Goal: Transaction & Acquisition: Purchase product/service

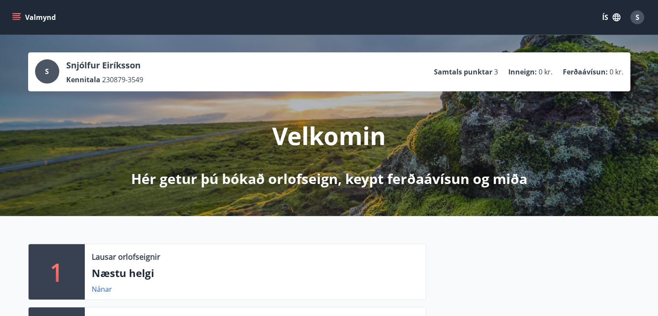
click at [16, 14] on icon "menu" at bounding box center [16, 17] width 9 height 9
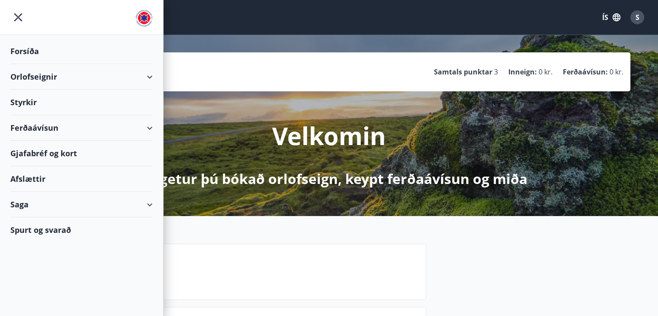
click at [150, 127] on div "Ferðaávísun" at bounding box center [81, 128] width 142 height 26
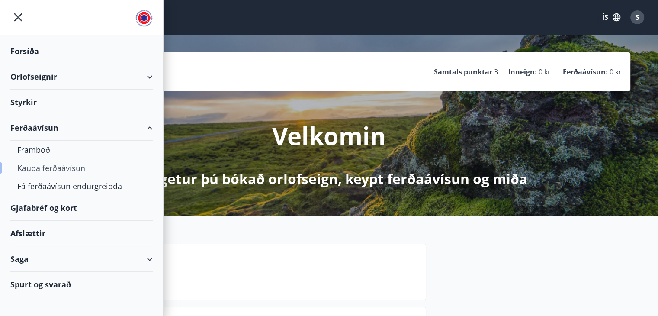
click at [64, 167] on div "Kaupa ferðaávísun" at bounding box center [81, 168] width 129 height 18
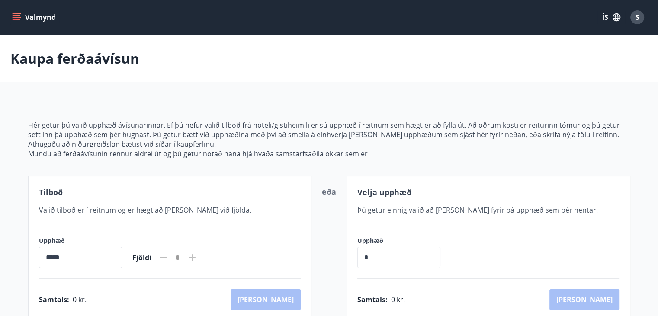
click at [21, 14] on button "Valmynd" at bounding box center [34, 18] width 49 height 16
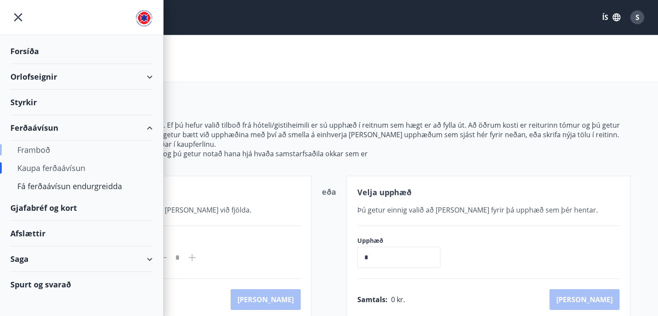
click at [38, 144] on div "Framboð" at bounding box center [81, 150] width 129 height 18
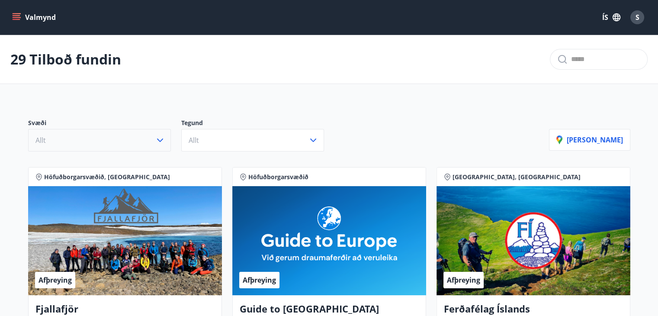
click at [159, 139] on icon "button" at bounding box center [160, 140] width 10 height 10
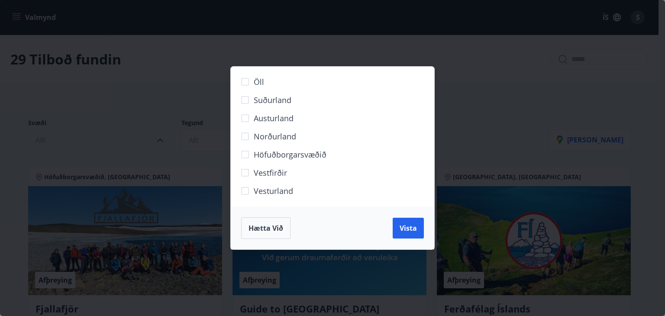
click at [272, 134] on span "Norðurland" at bounding box center [275, 136] width 42 height 11
click at [405, 227] on span "Vista" at bounding box center [407, 228] width 17 height 10
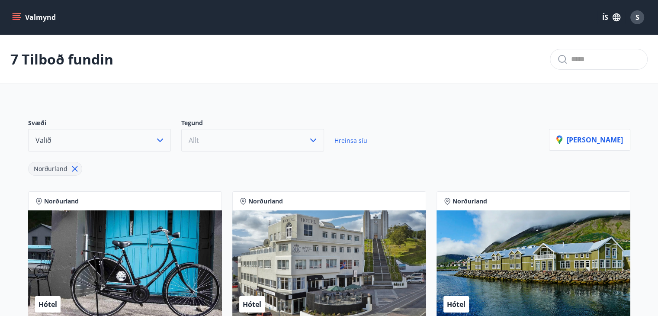
click at [313, 137] on icon "button" at bounding box center [313, 140] width 10 height 10
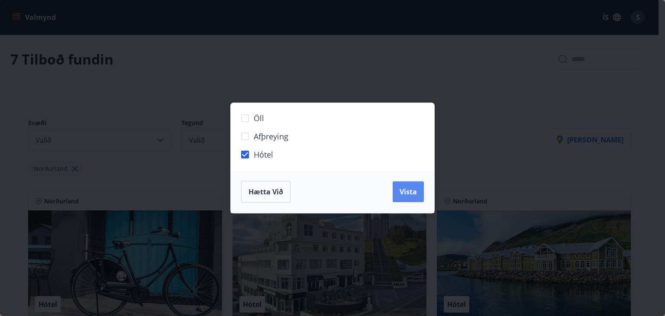
click at [412, 188] on span "Vista" at bounding box center [407, 192] width 17 height 10
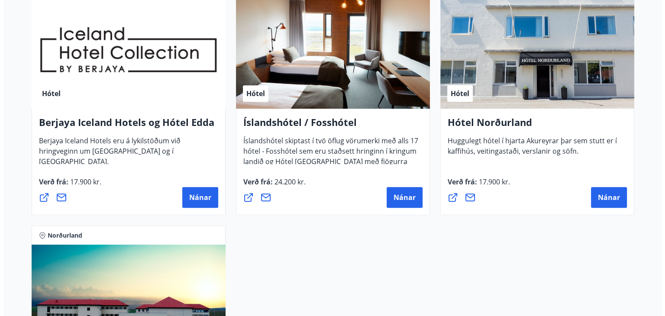
scroll to position [476, 0]
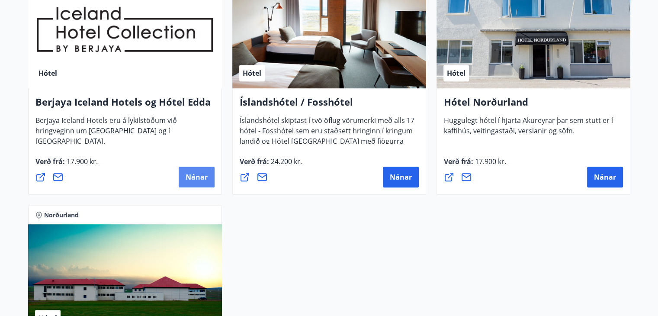
click at [186, 176] on span "Nánar" at bounding box center [197, 177] width 22 height 10
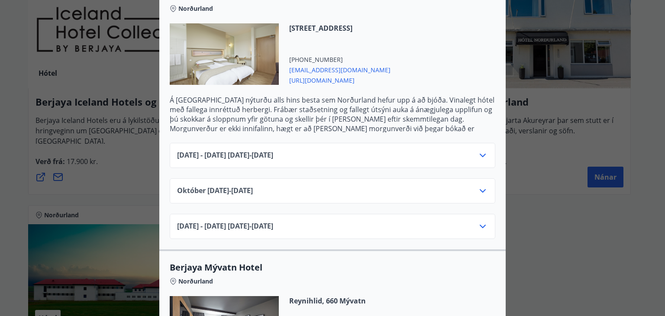
scroll to position [260, 0]
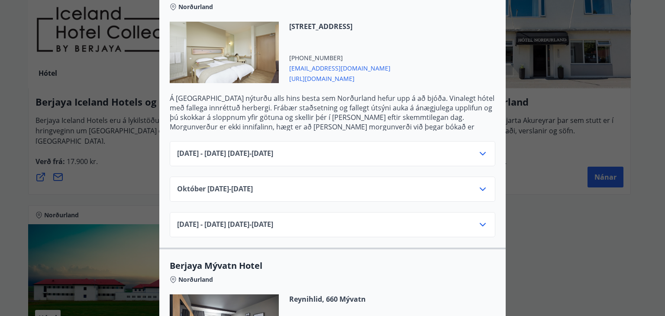
click at [479, 184] on icon at bounding box center [482, 189] width 10 height 10
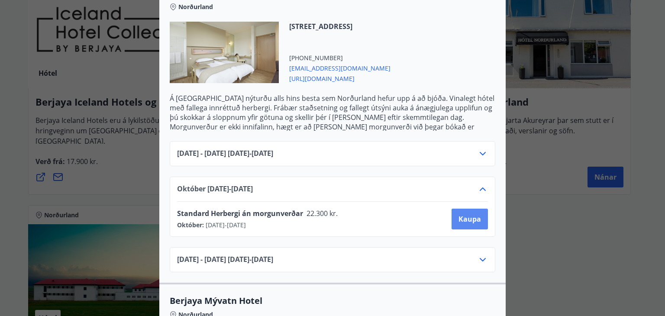
click at [473, 214] on span "Kaupa" at bounding box center [469, 219] width 23 height 10
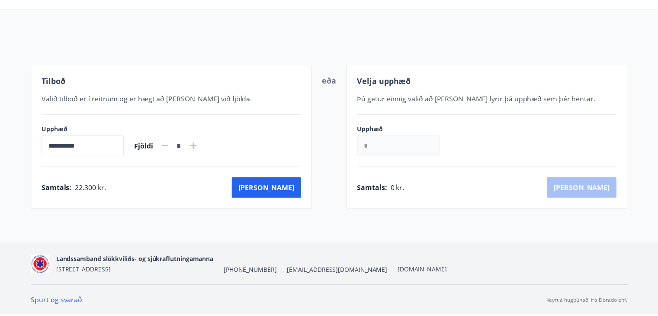
scroll to position [73, 0]
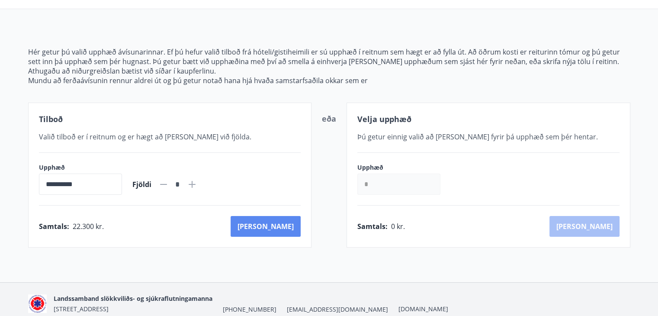
click at [291, 224] on button "[PERSON_NAME]" at bounding box center [266, 226] width 70 height 21
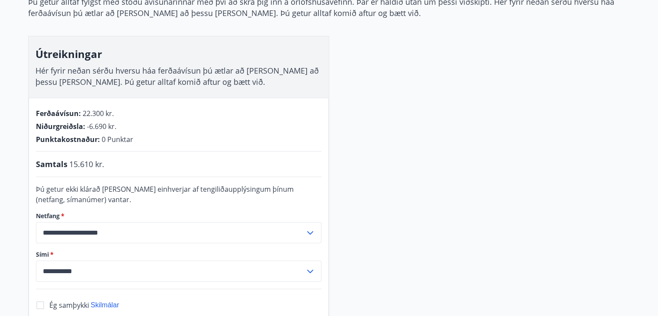
scroll to position [160, 0]
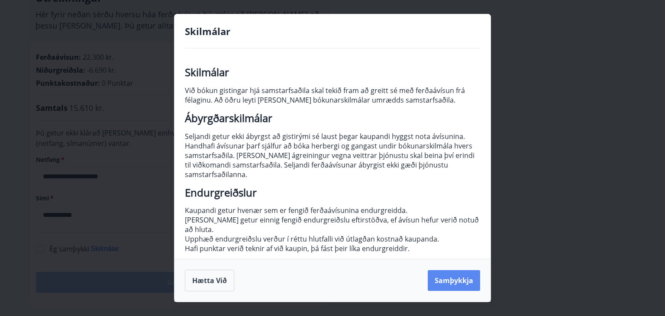
click at [460, 286] on button "Samþykkja" at bounding box center [454, 280] width 52 height 21
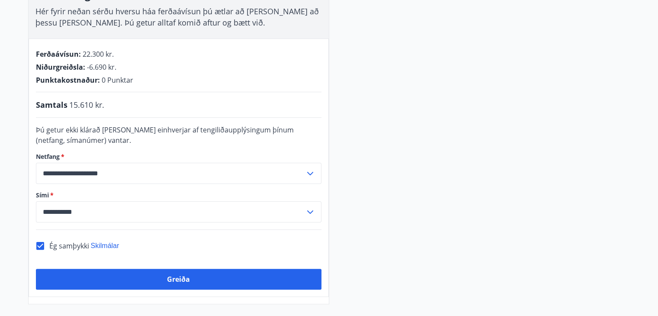
scroll to position [173, 0]
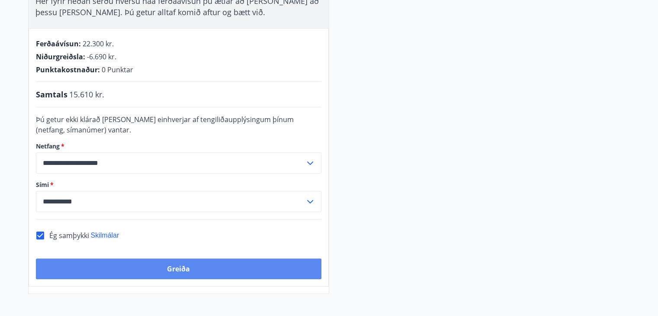
click at [189, 265] on button "Greiða" at bounding box center [179, 268] width 286 height 21
